Goal: Information Seeking & Learning: Learn about a topic

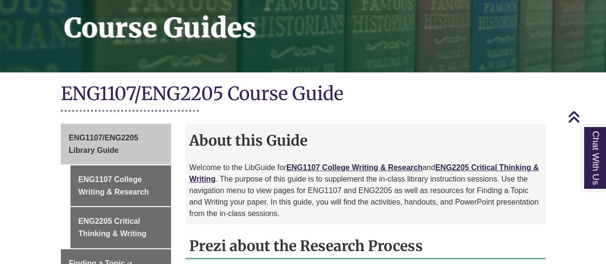
scroll to position [157, 0]
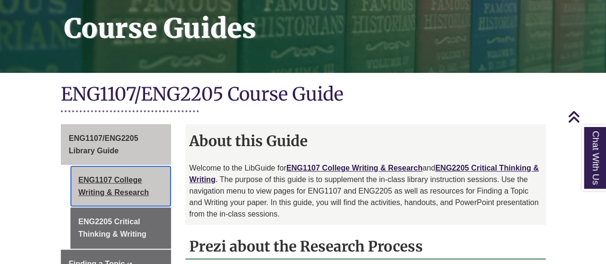
click at [120, 179] on link "ENG1107 College Writing & Research" at bounding box center [120, 186] width 101 height 41
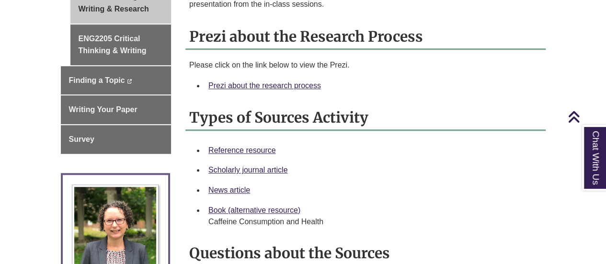
scroll to position [370, 0]
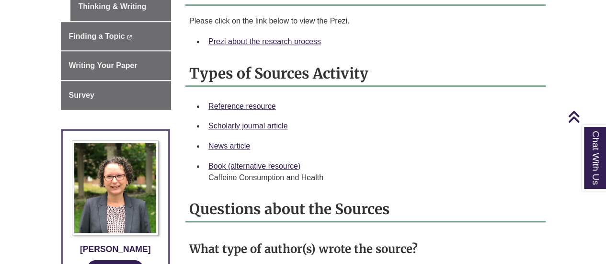
click at [329, 125] on div "Scholarly journal article" at bounding box center [373, 126] width 330 height 12
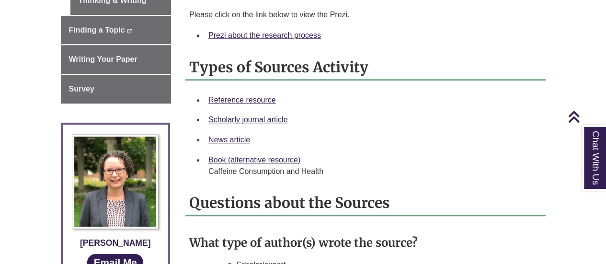
scroll to position [378, 0]
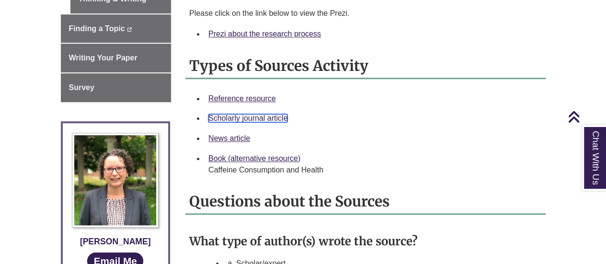
click at [274, 118] on link "Scholarly journal article" at bounding box center [247, 118] width 79 height 8
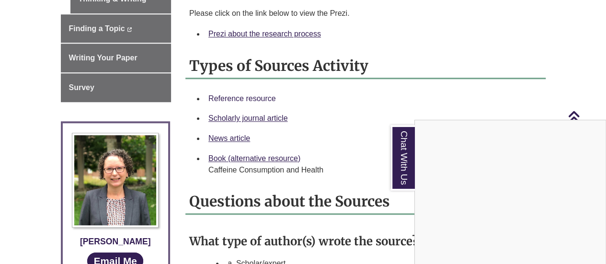
drag, startPoint x: 242, startPoint y: 95, endPoint x: 237, endPoint y: 98, distance: 6.4
click at [237, 98] on div "Chat With Us" at bounding box center [303, 132] width 606 height 264
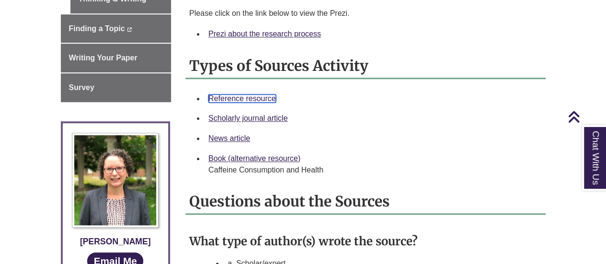
click at [237, 98] on link "Reference resource" at bounding box center [242, 98] width 68 height 8
click at [428, 112] on div "Scholarly journal article" at bounding box center [373, 118] width 330 height 12
